Goal: Information Seeking & Learning: Learn about a topic

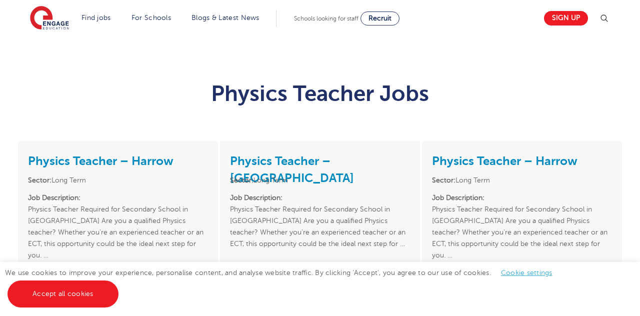
click at [31, 281] on link "Accept all cookies" at bounding box center [62, 293] width 111 height 27
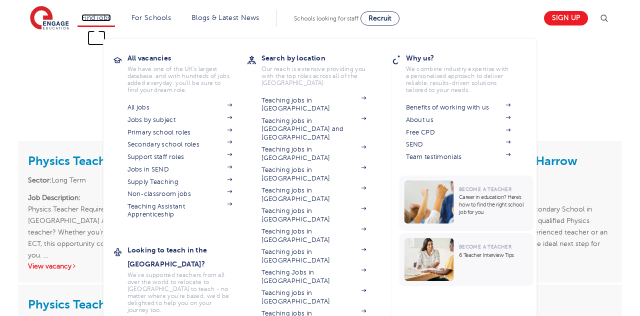
click at [93, 14] on link "Find jobs" at bounding box center [95, 17] width 29 height 7
click at [144, 181] on link "Supply Teaching" at bounding box center [179, 182] width 105 height 8
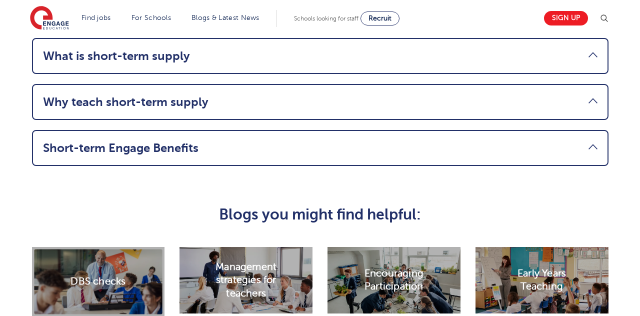
scroll to position [1404, 0]
click at [75, 142] on link "Short-term Engage Benefits" at bounding box center [320, 148] width 554 height 14
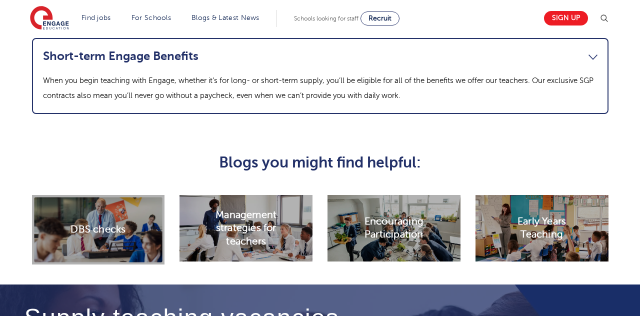
scroll to position [1265, 0]
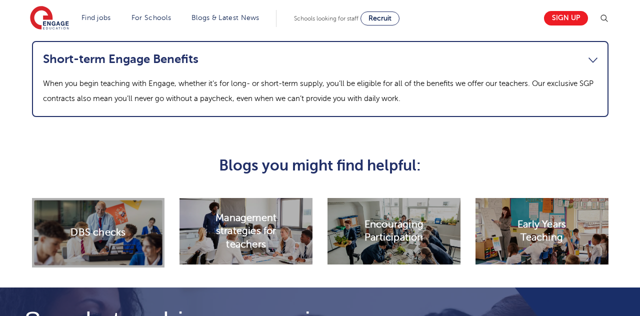
click at [107, 91] on p "When you begin teaching with Engage, whether it’s for long- or short-term suppl…" at bounding box center [320, 91] width 554 height 30
click at [83, 65] on link "Short-term Engage Benefits" at bounding box center [320, 59] width 554 height 14
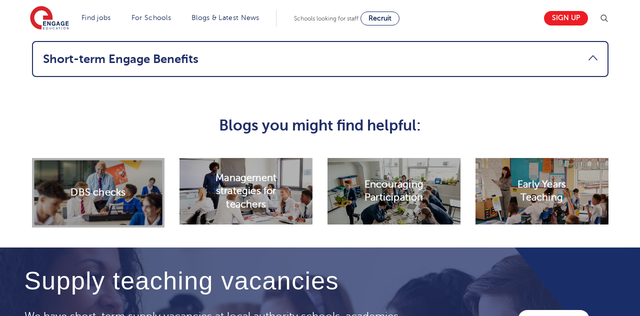
click at [78, 64] on link "Short-term Engage Benefits" at bounding box center [320, 59] width 554 height 14
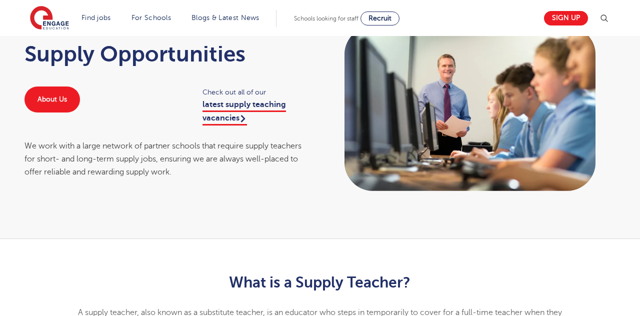
scroll to position [0, 0]
